Goal: Register for event/course

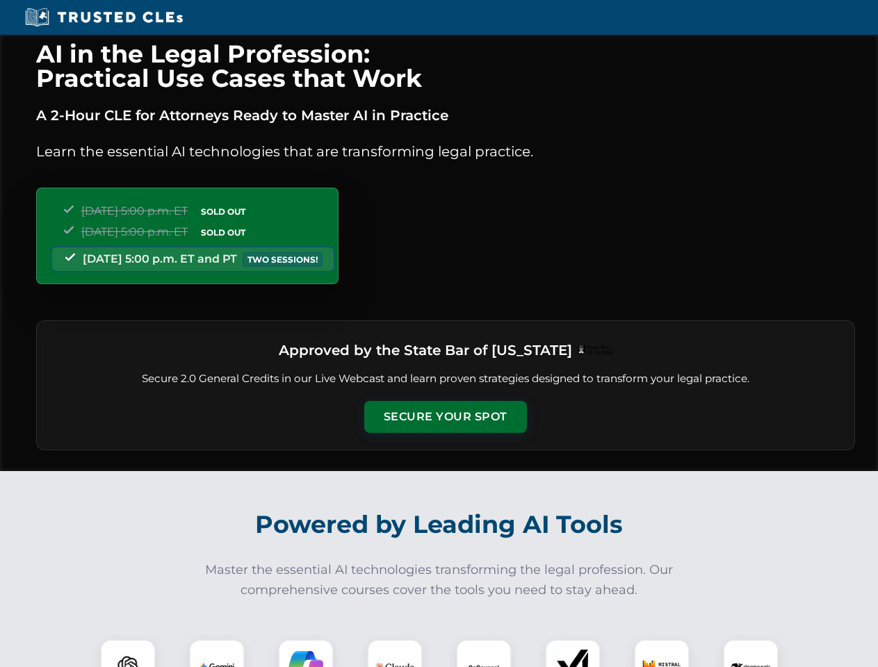
click at [445, 417] on button "Secure Your Spot" at bounding box center [445, 417] width 163 height 32
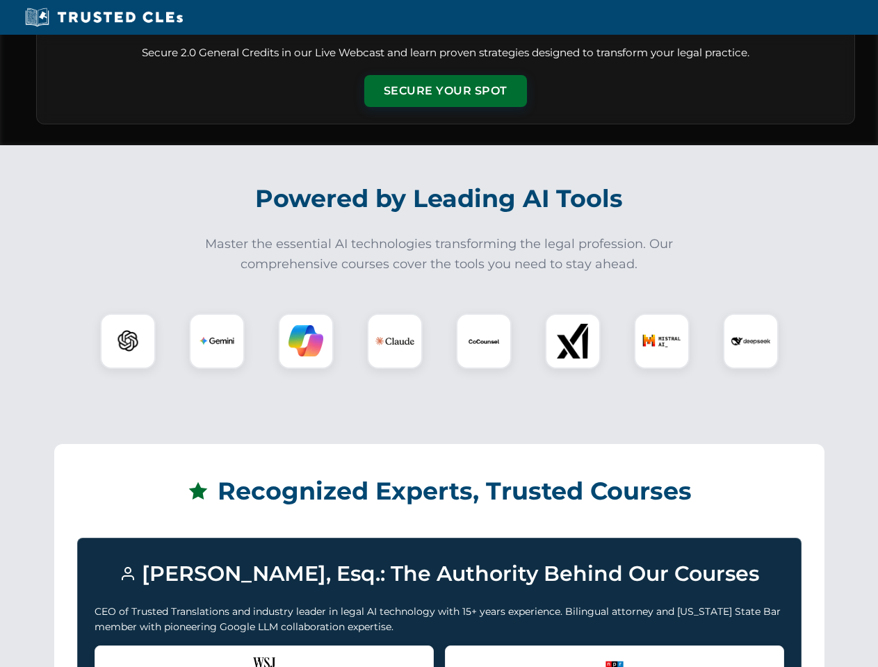
click at [128, 653] on div "Recognized by the WSJ [PERSON_NAME] was featured for his expertise in AI legal …" at bounding box center [264, 674] width 339 height 56
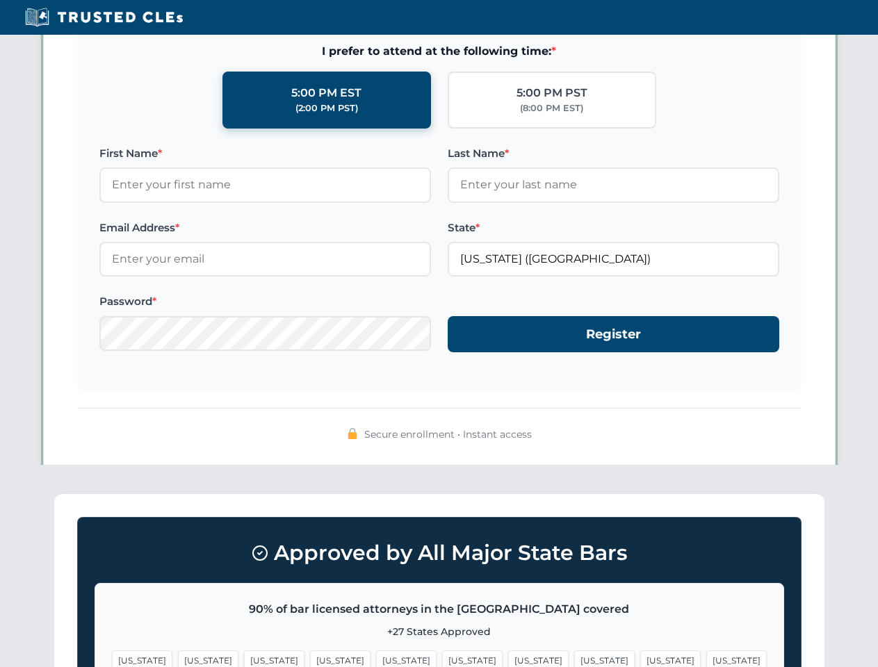
click at [306, 653] on div "Approved by All Major State Bars 90% of bar licensed attorneys in the [GEOGRAPH…" at bounding box center [439, 637] width 770 height 286
click at [442, 653] on span "[US_STATE]" at bounding box center [472, 661] width 60 height 20
click at [508, 653] on span "[US_STATE]" at bounding box center [538, 661] width 60 height 20
click at [640, 653] on span "[US_STATE]" at bounding box center [670, 661] width 60 height 20
